Goal: Use online tool/utility: Utilize a website feature to perform a specific function

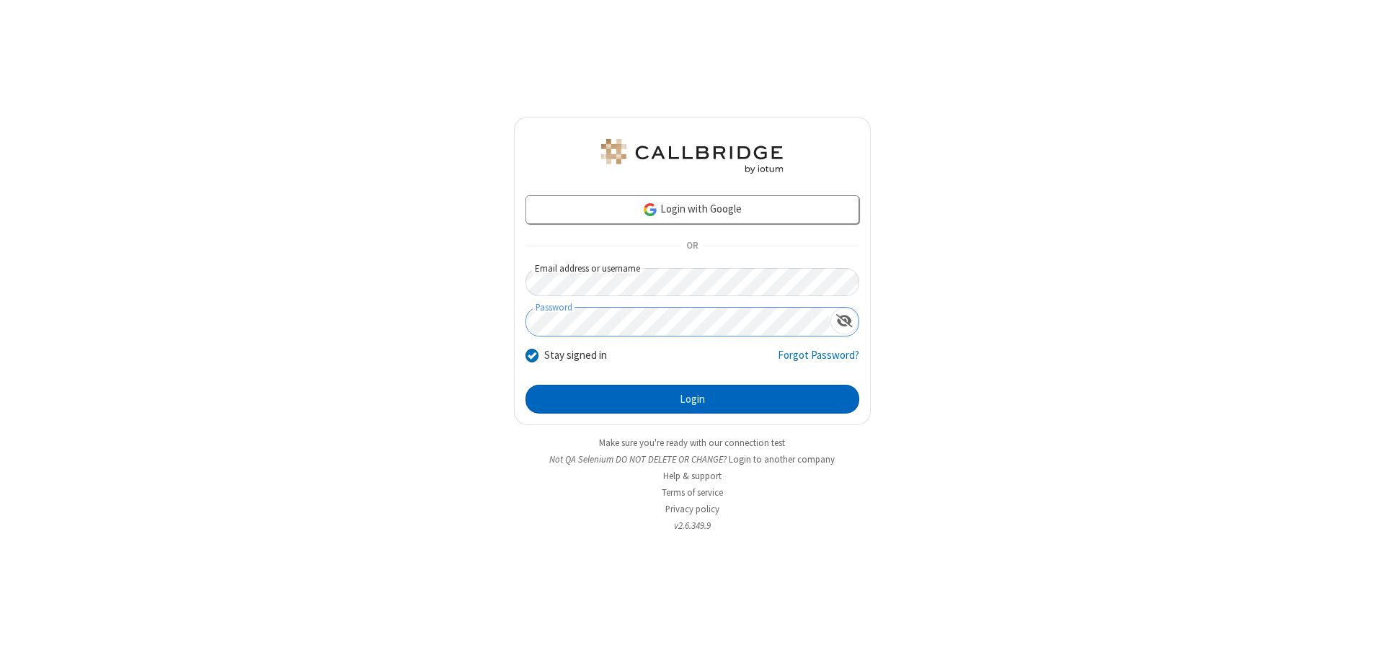
click at [692, 399] on button "Login" at bounding box center [693, 399] width 334 height 29
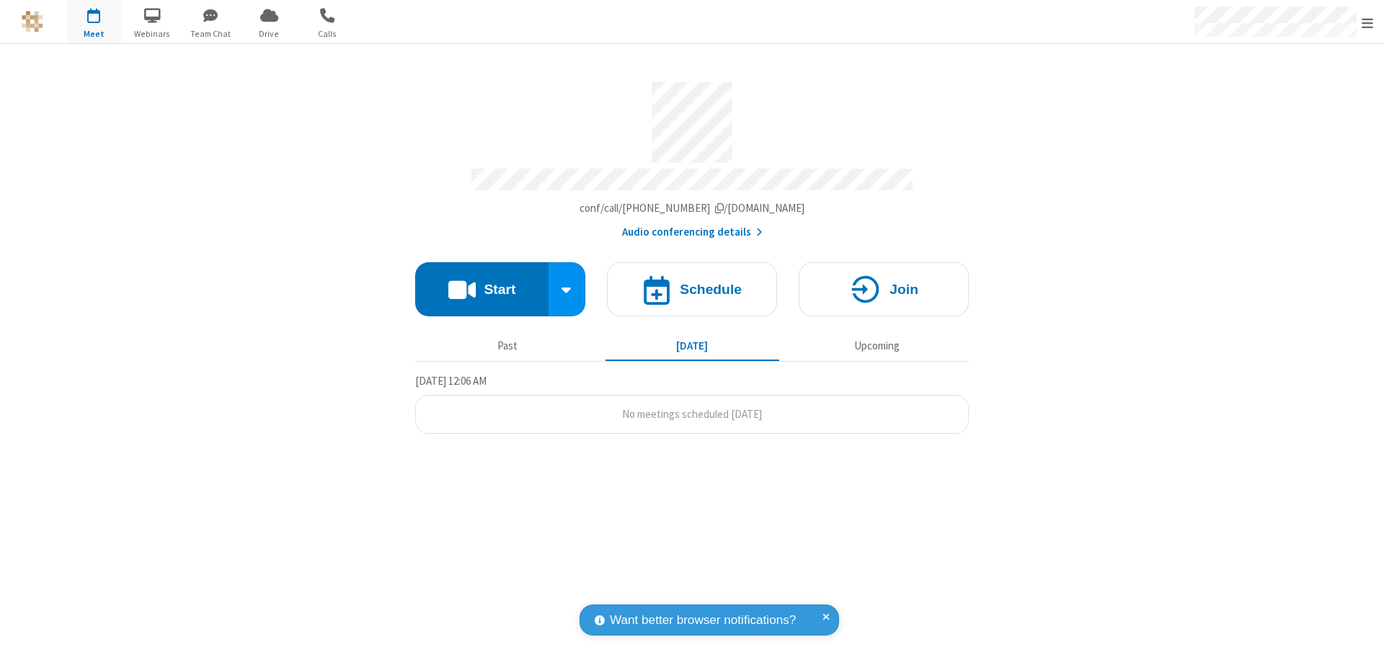
click at [482, 283] on button "Start" at bounding box center [481, 289] width 133 height 54
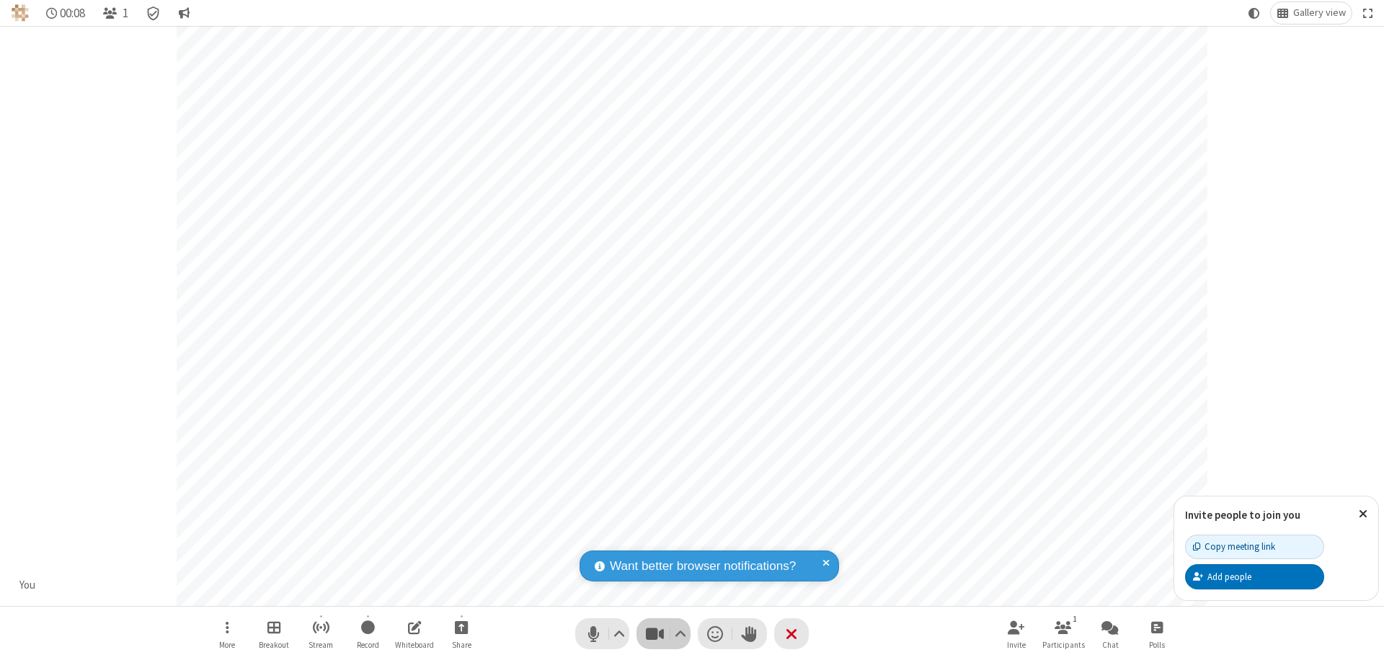
click at [655, 634] on span "Stop video (⌘+Shift+V)" at bounding box center [655, 634] width 22 height 21
click at [655, 634] on span "Start video (⌘+Shift+V)" at bounding box center [655, 634] width 22 height 21
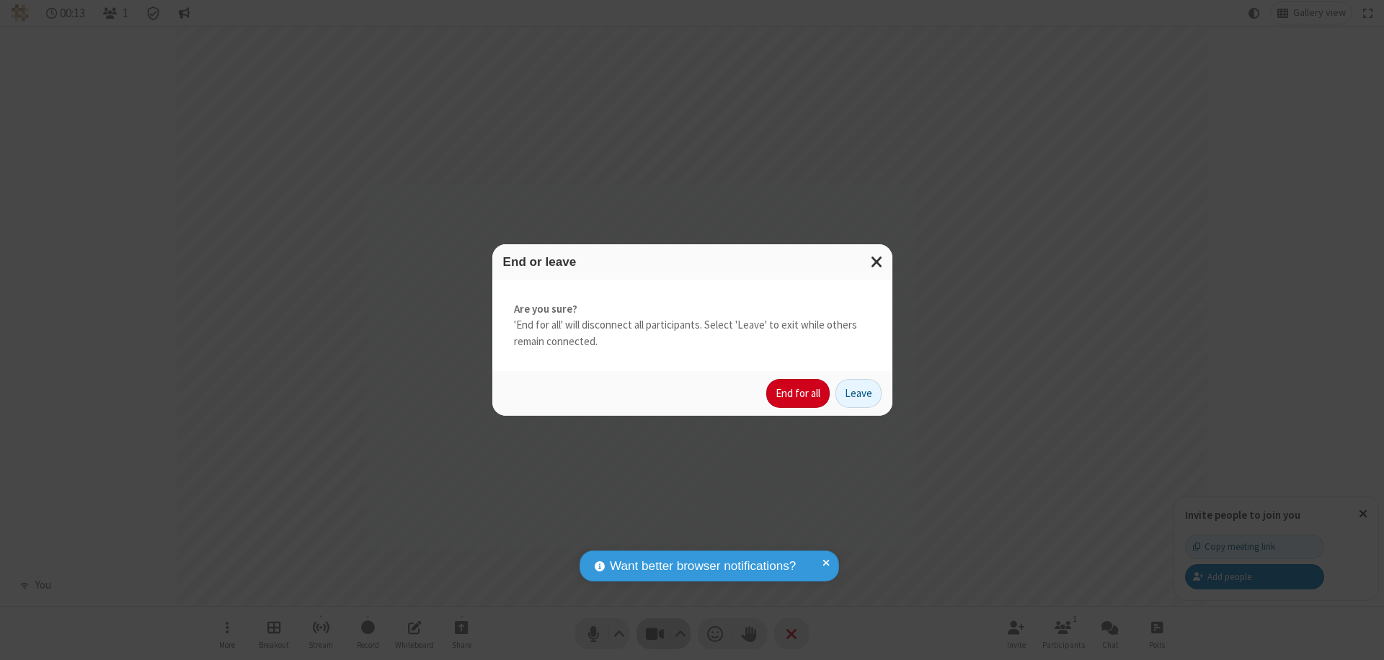
click at [799, 394] on button "End for all" at bounding box center [797, 393] width 63 height 29
